Goal: Task Accomplishment & Management: Use online tool/utility

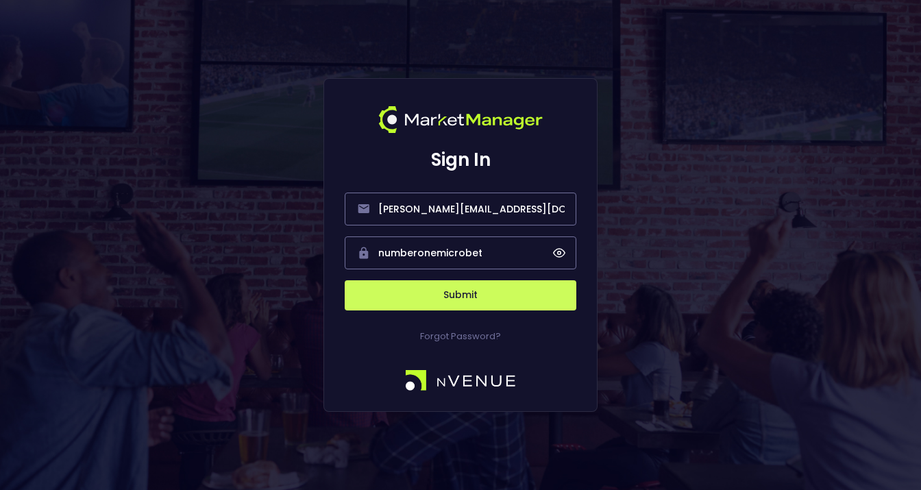
click at [479, 295] on button "Submit" at bounding box center [461, 295] width 232 height 30
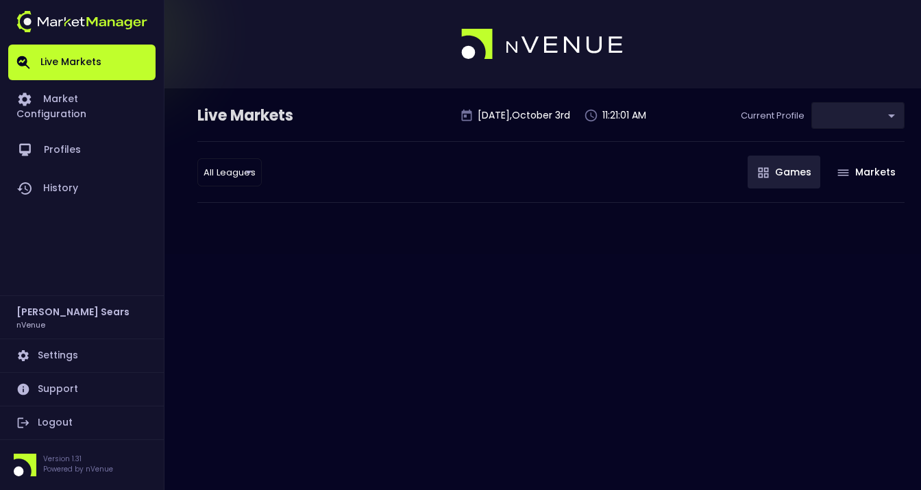
type input "d66ee90f-df8e-430e-a05c-aaf70ad95ad9"
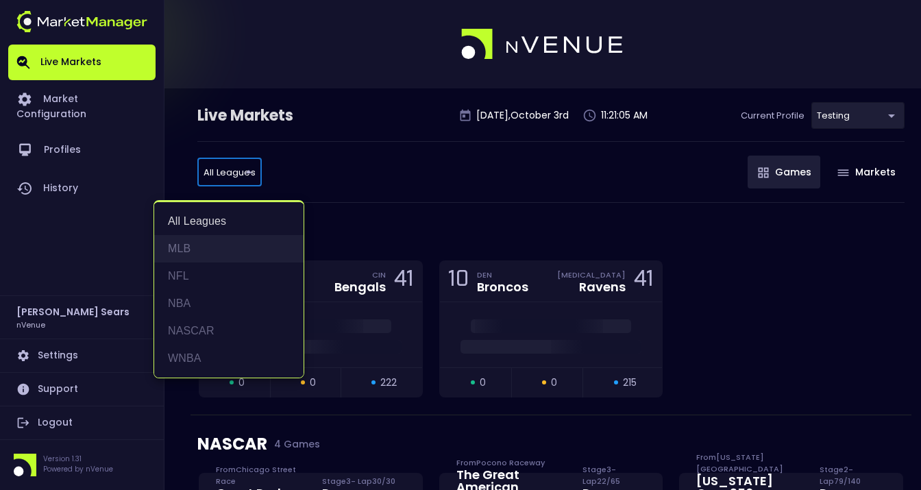
click at [194, 249] on li "MLB" at bounding box center [228, 248] width 149 height 27
type input "MLB"
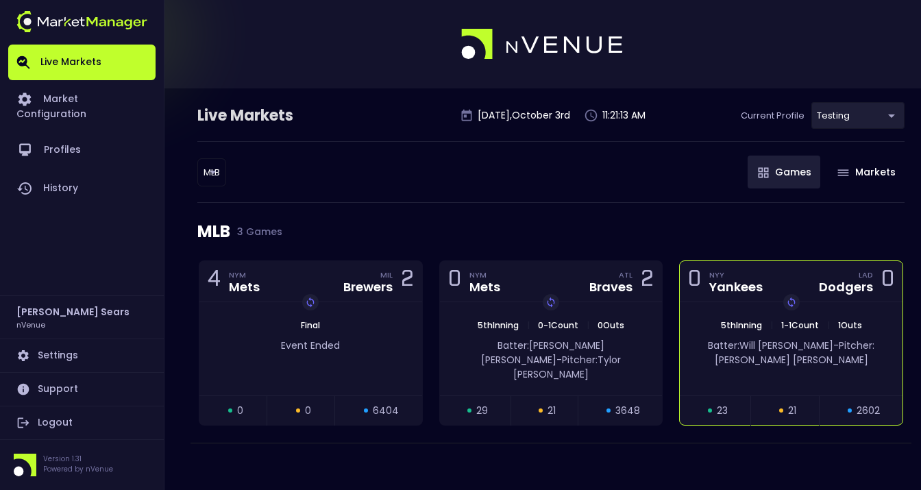
click at [802, 340] on span "Pitcher: [PERSON_NAME]" at bounding box center [795, 352] width 160 height 28
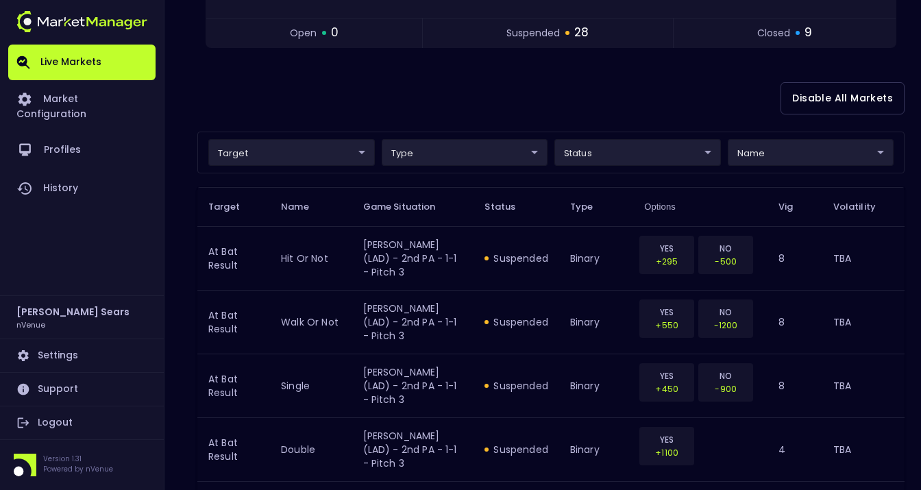
scroll to position [293, 0]
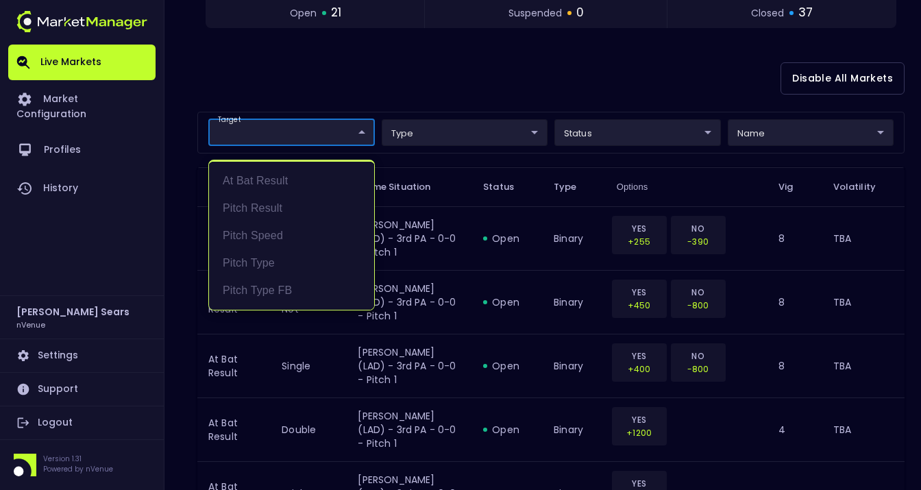
click at [444, 73] on div at bounding box center [460, 245] width 921 height 490
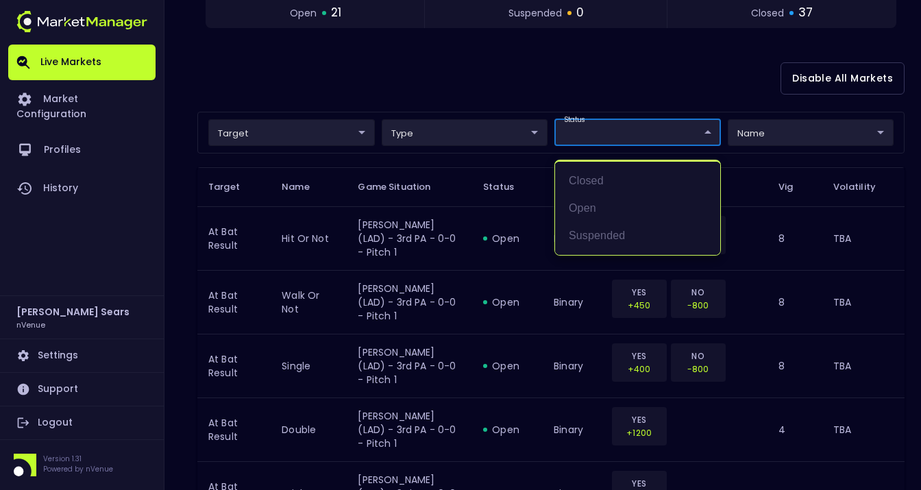
click at [586, 205] on li "open" at bounding box center [637, 208] width 165 height 27
type input "open"
click at [505, 88] on div at bounding box center [460, 245] width 921 height 490
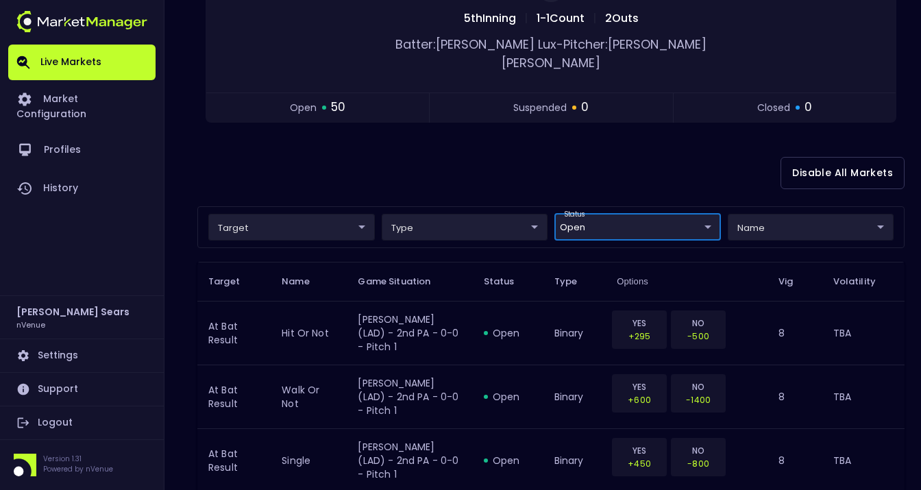
scroll to position [219, 0]
